Goal: Task Accomplishment & Management: Use online tool/utility

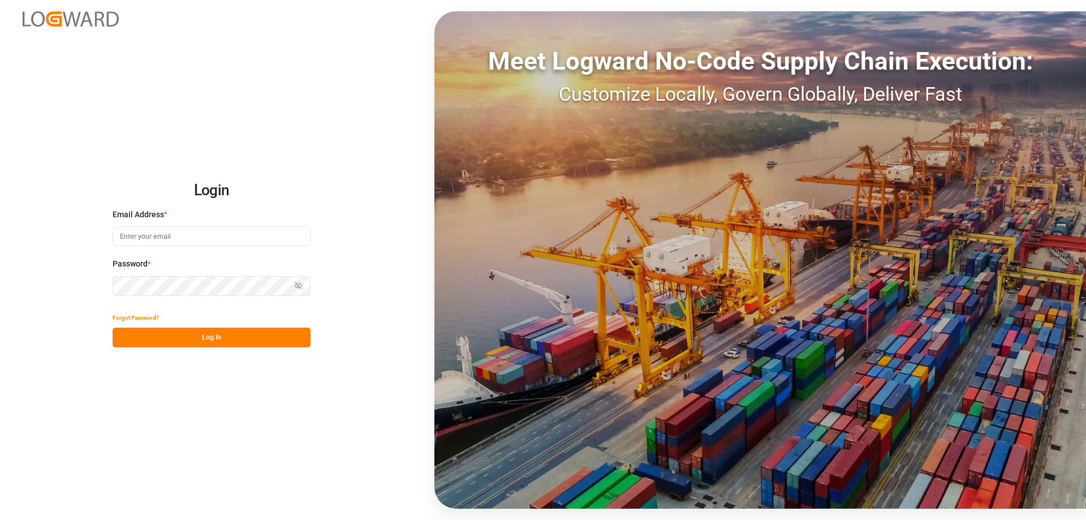
click at [148, 236] on input at bounding box center [212, 236] width 198 height 20
type input "[EMAIL_ADDRESS][DOMAIN_NAME]"
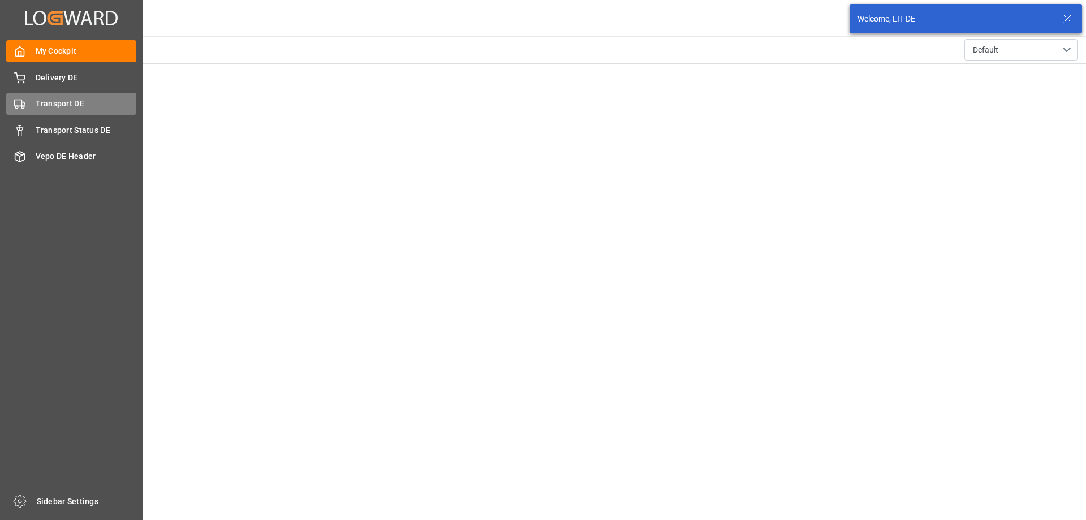
click at [27, 97] on div "Transport DE Transport DE" at bounding box center [71, 104] width 130 height 22
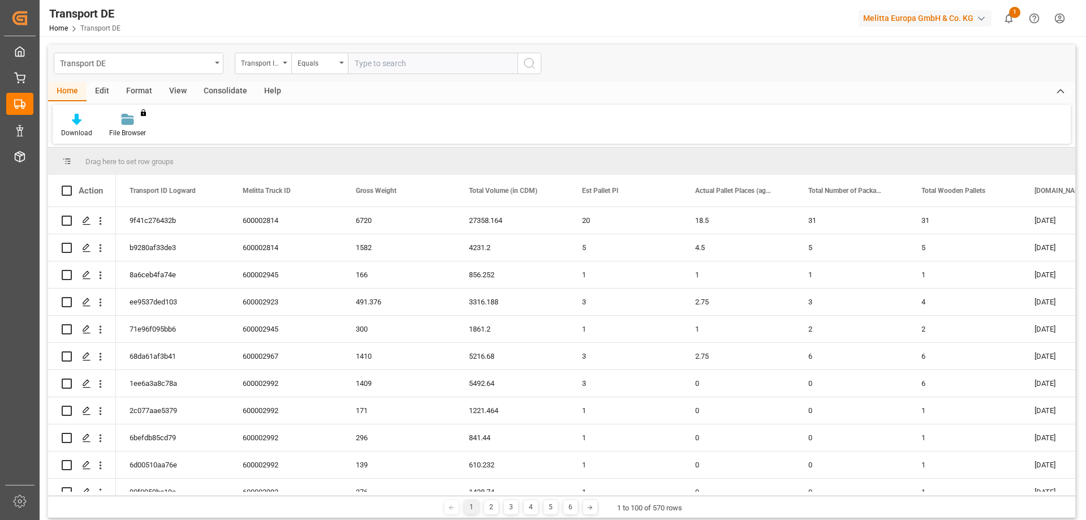
click at [384, 54] on input "text" at bounding box center [433, 63] width 170 height 21
paste input "ee9537ded103"
type input "ee9537ded103"
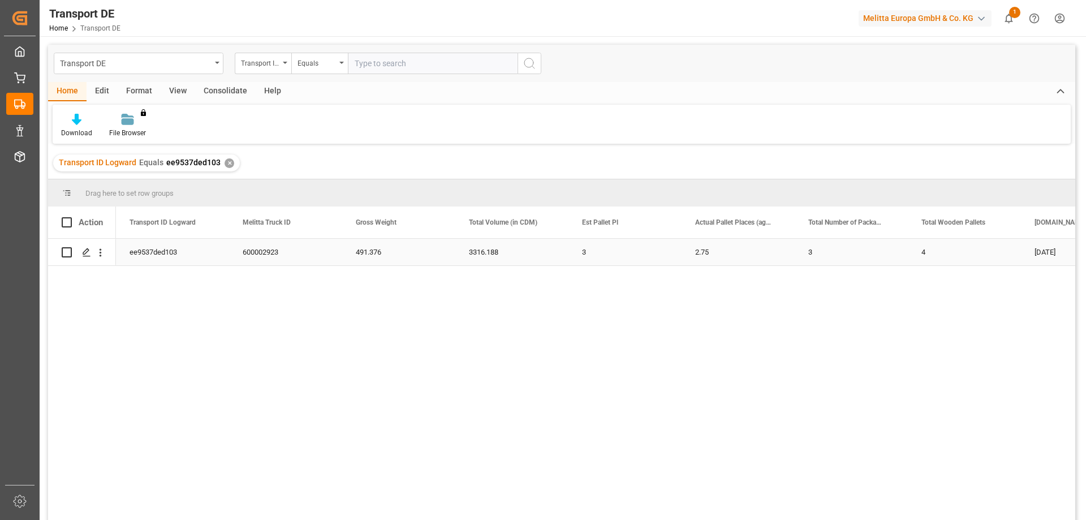
click at [184, 258] on div "ee9537ded103" at bounding box center [172, 252] width 113 height 27
click at [98, 253] on icon "open menu" at bounding box center [100, 253] width 12 height 12
click at [141, 276] on span "Open in new tab" at bounding box center [174, 276] width 103 height 12
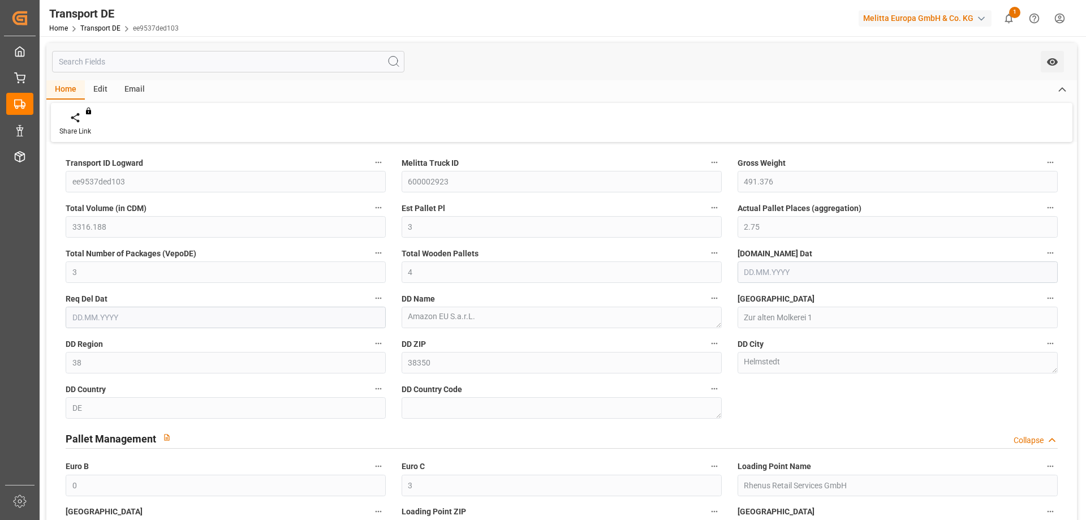
type input "491.376"
type input "3316.188"
type input "3"
type input "2.75"
type input "3"
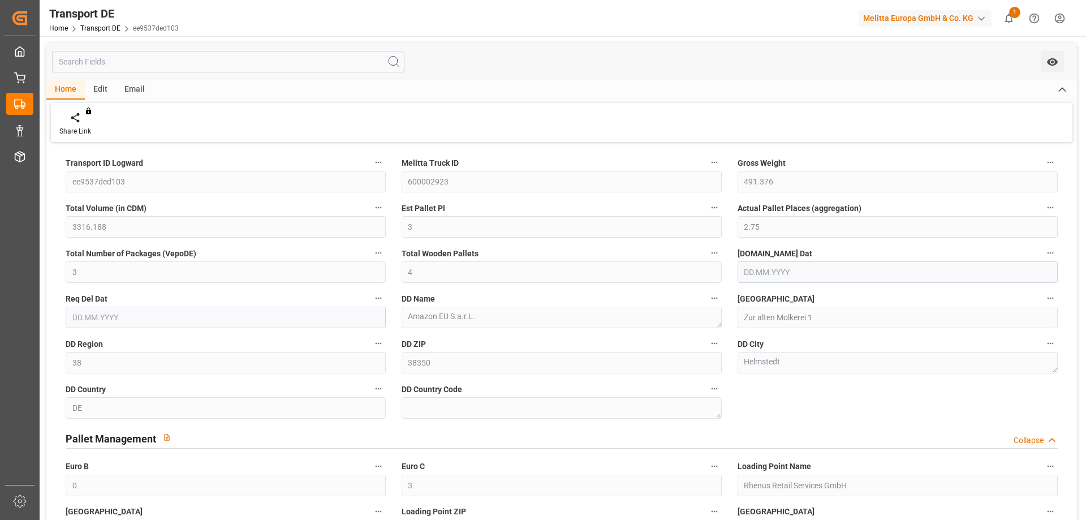
type input "4"
type input "38"
type input "0"
type input "3"
type input "[DATE]"
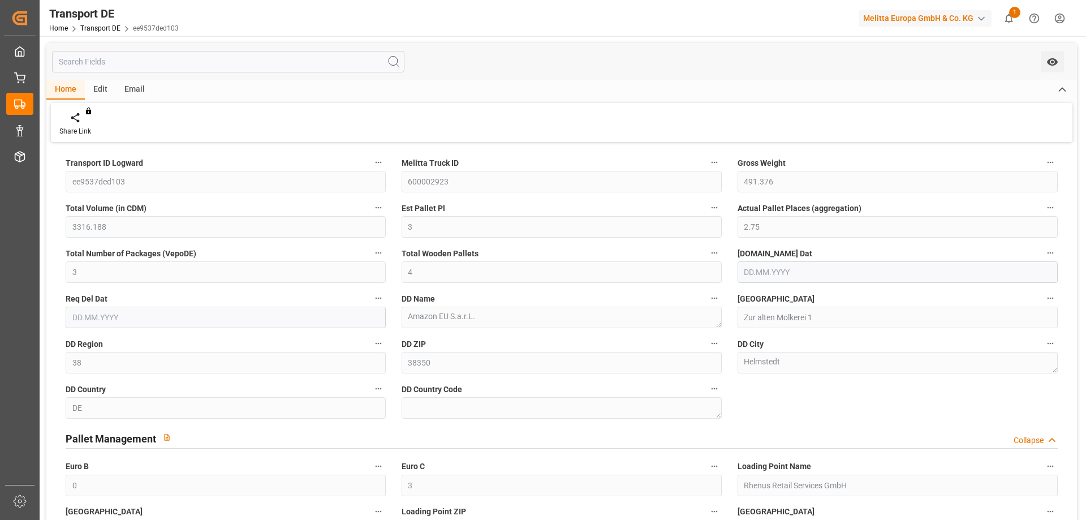
type input "[DATE]"
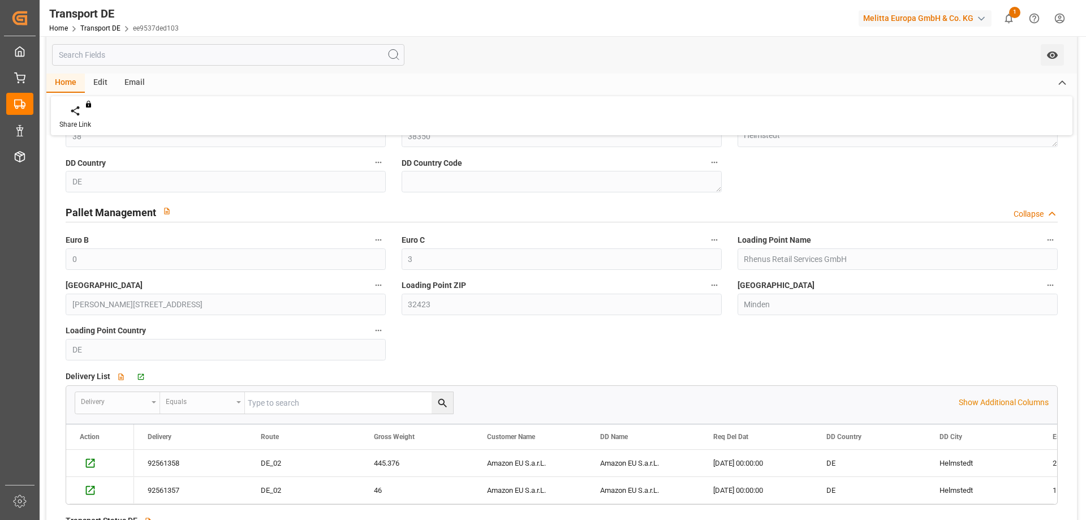
scroll to position [283, 0]
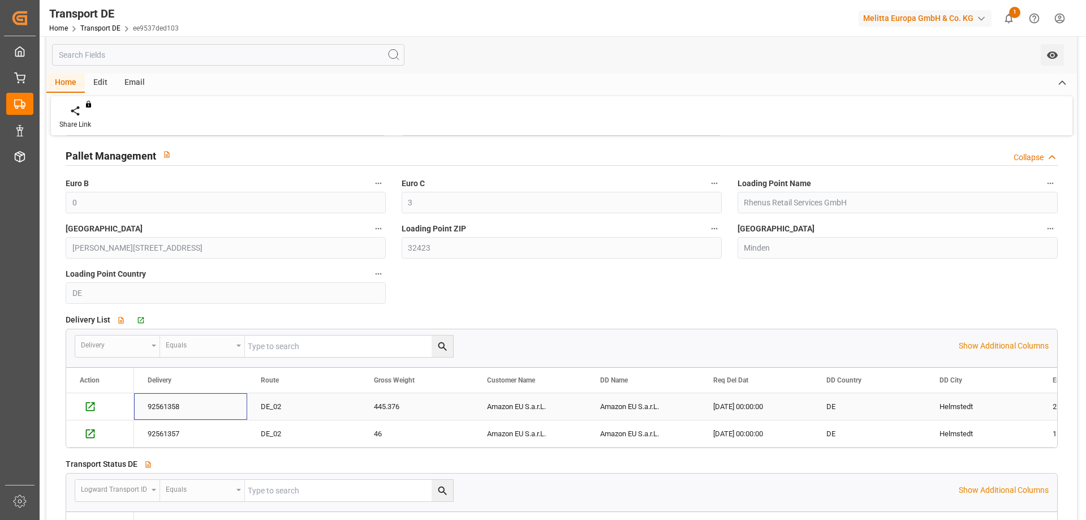
click at [152, 403] on div "92561358" at bounding box center [190, 406] width 113 height 27
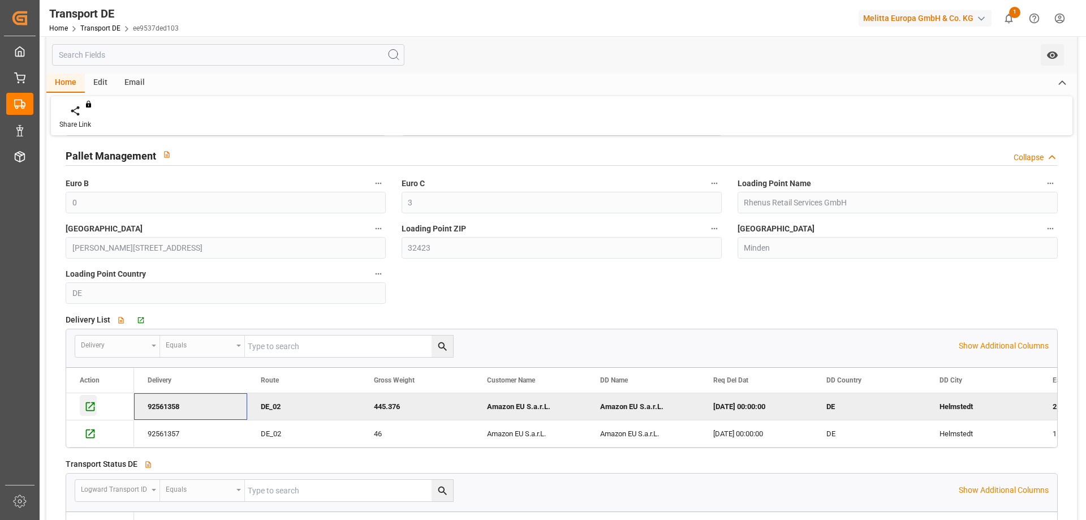
click at [83, 400] on div "Press SPACE to deselect this row." at bounding box center [88, 405] width 17 height 21
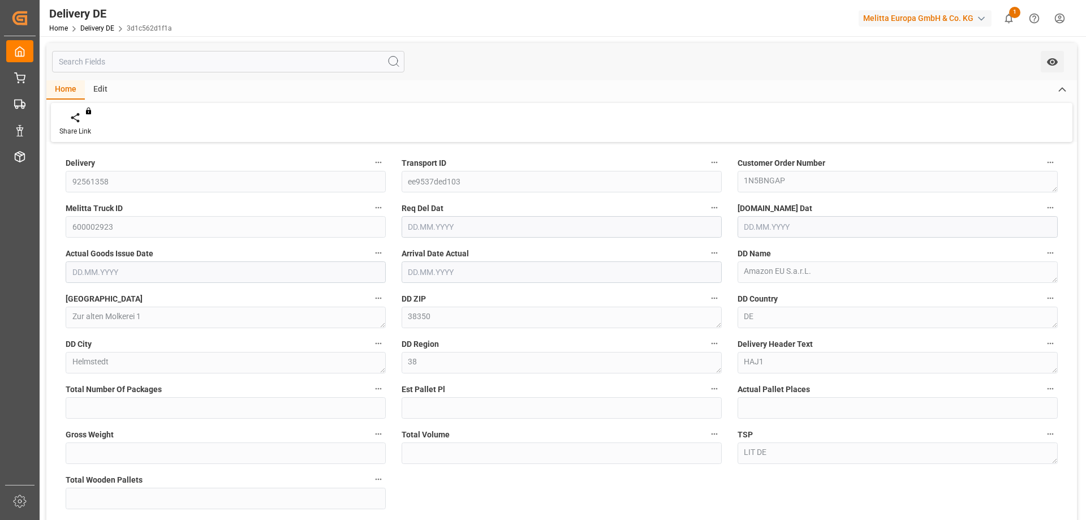
type input "2"
type input "1.75"
type input "445.376"
type input "2874.778"
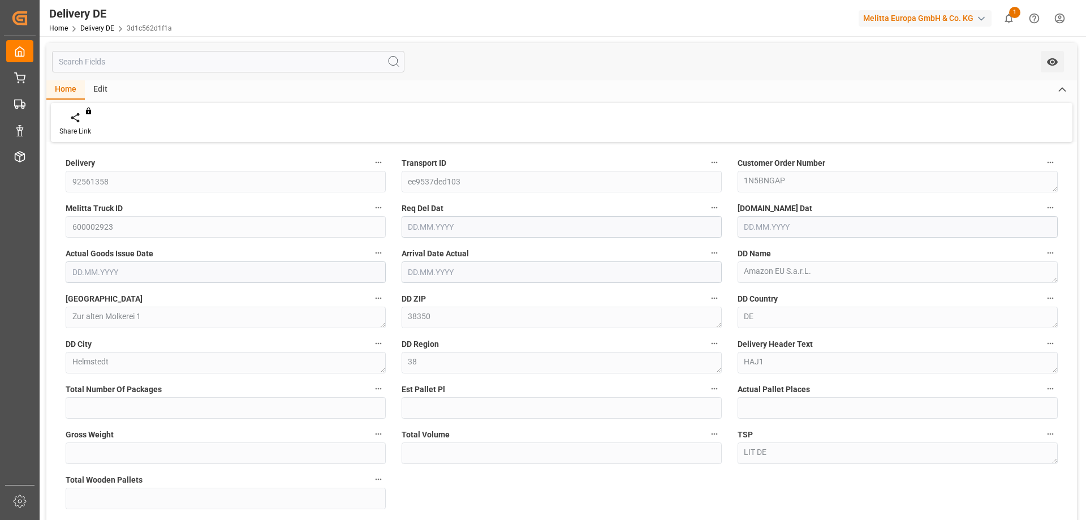
type input "3"
type input "[DATE]"
